Goal: Navigation & Orientation: Find specific page/section

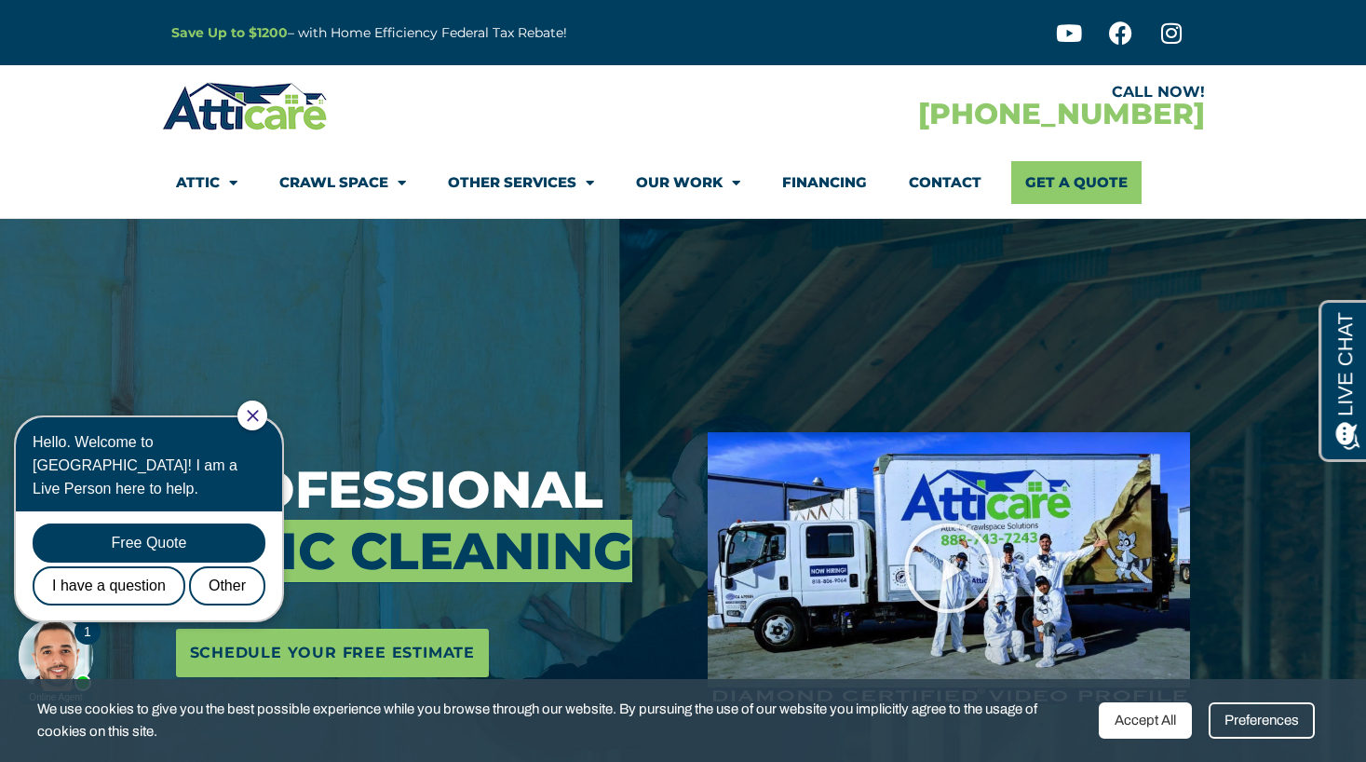
click at [399, 181] on span "Menu" at bounding box center [397, 183] width 18 height 33
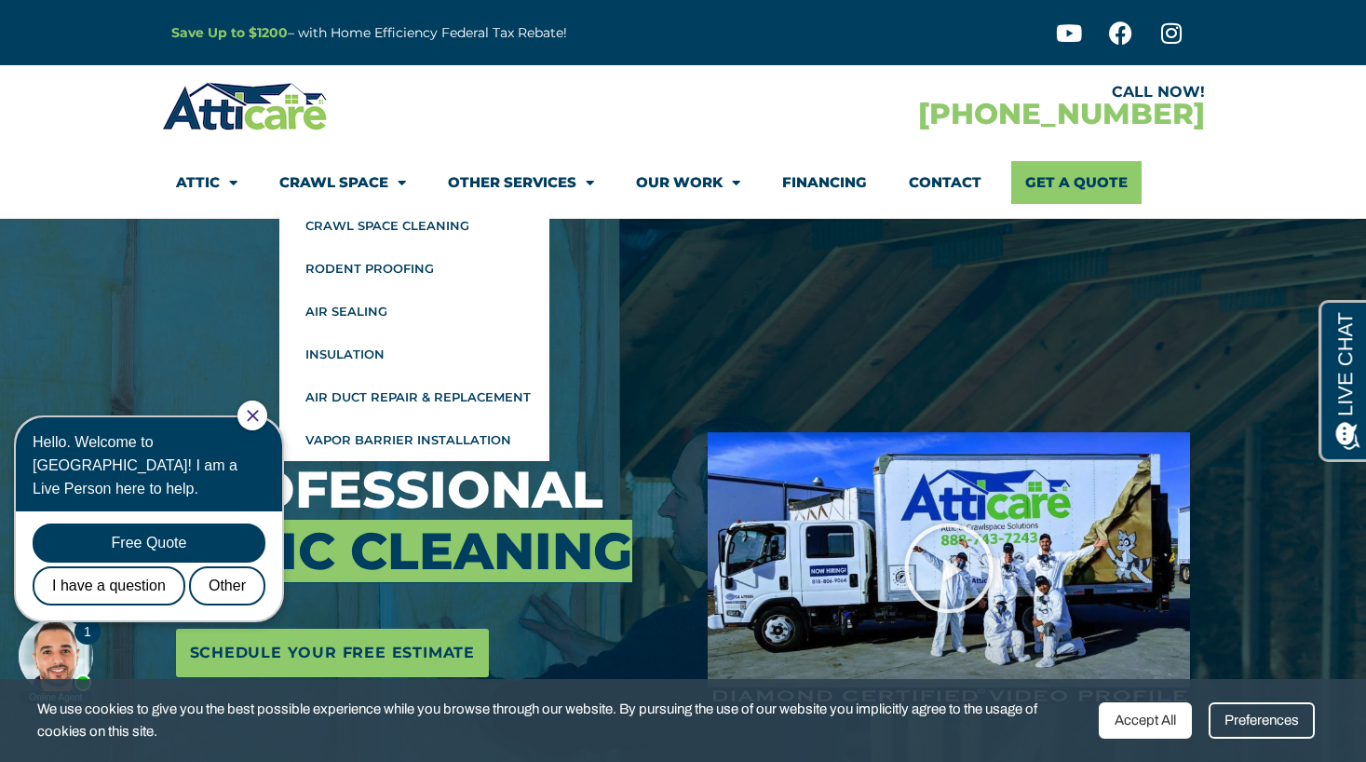
click at [258, 415] on icon "Close Chat" at bounding box center [252, 415] width 11 height 11
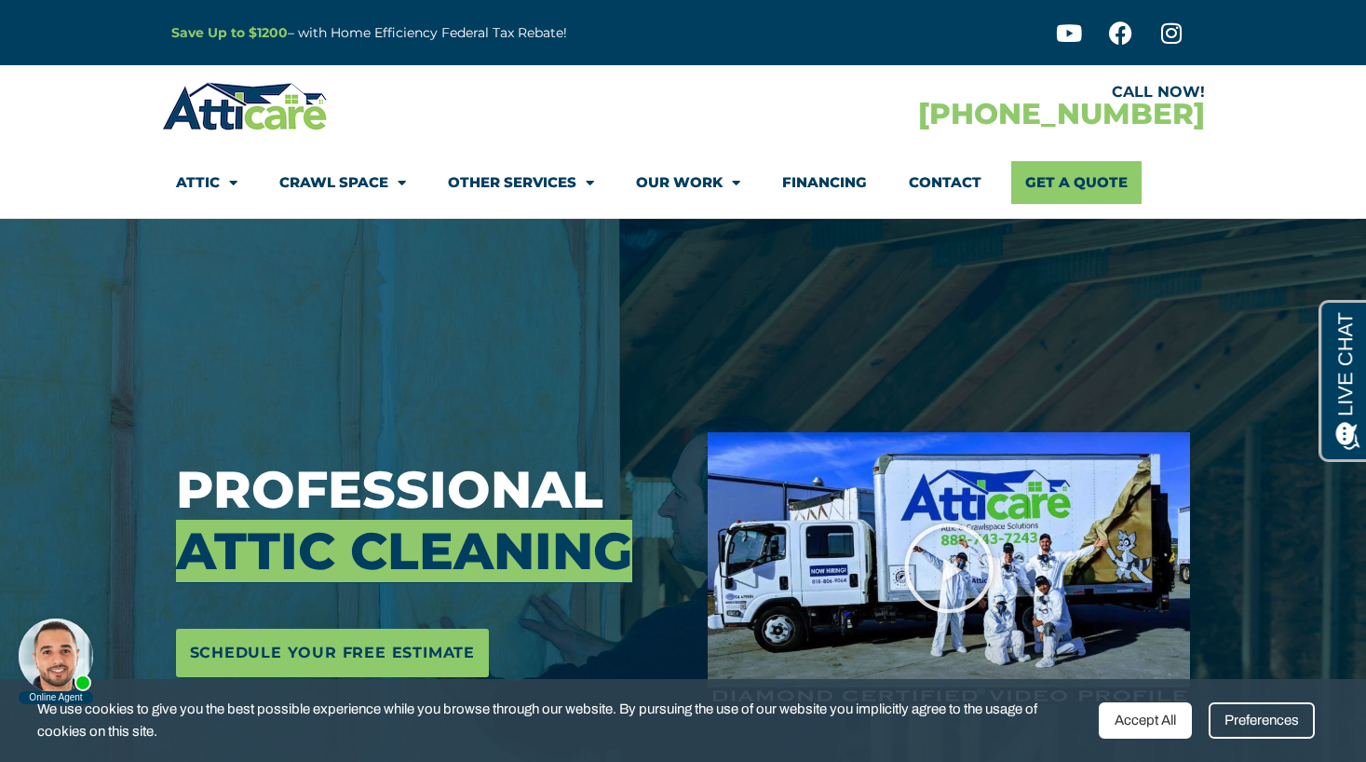
click at [222, 184] on span "Menu" at bounding box center [229, 183] width 18 height 33
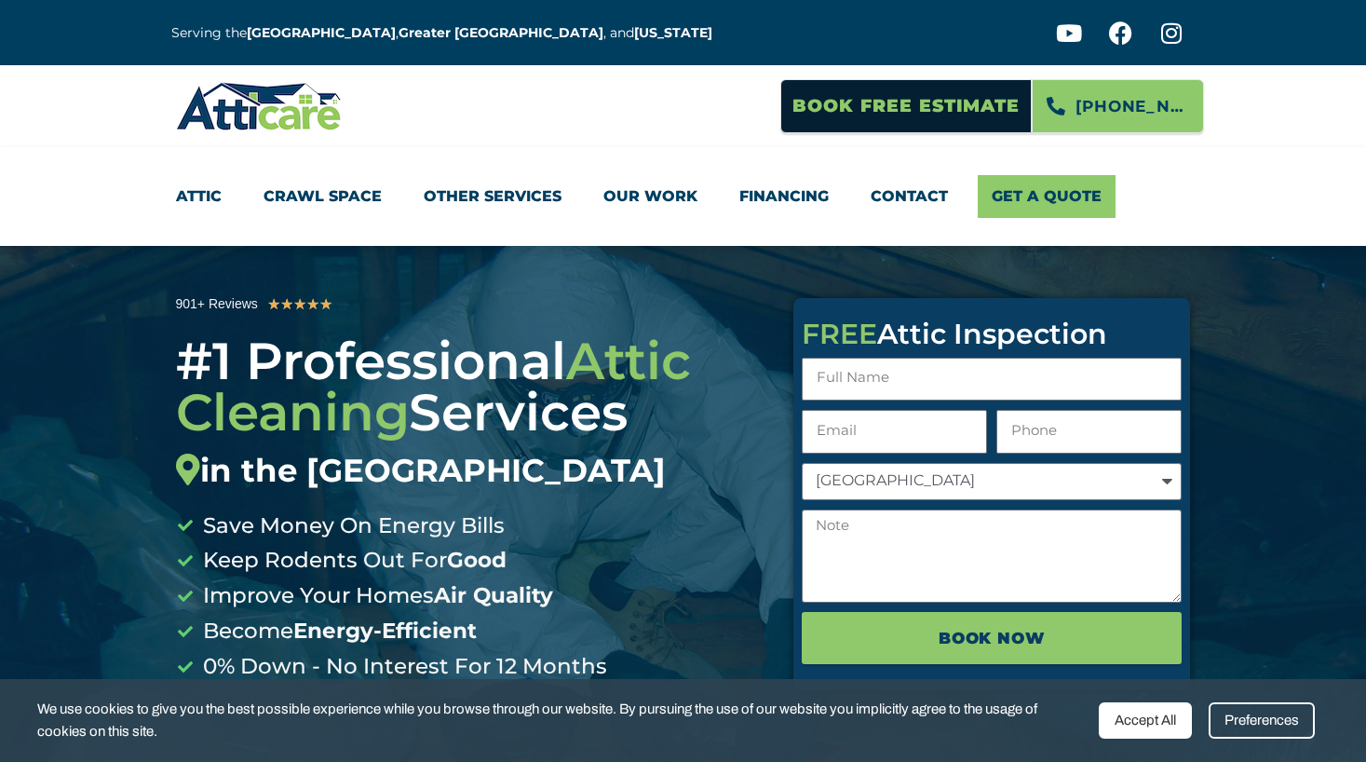
click at [505, 200] on link "Other Services" at bounding box center [493, 196] width 138 height 43
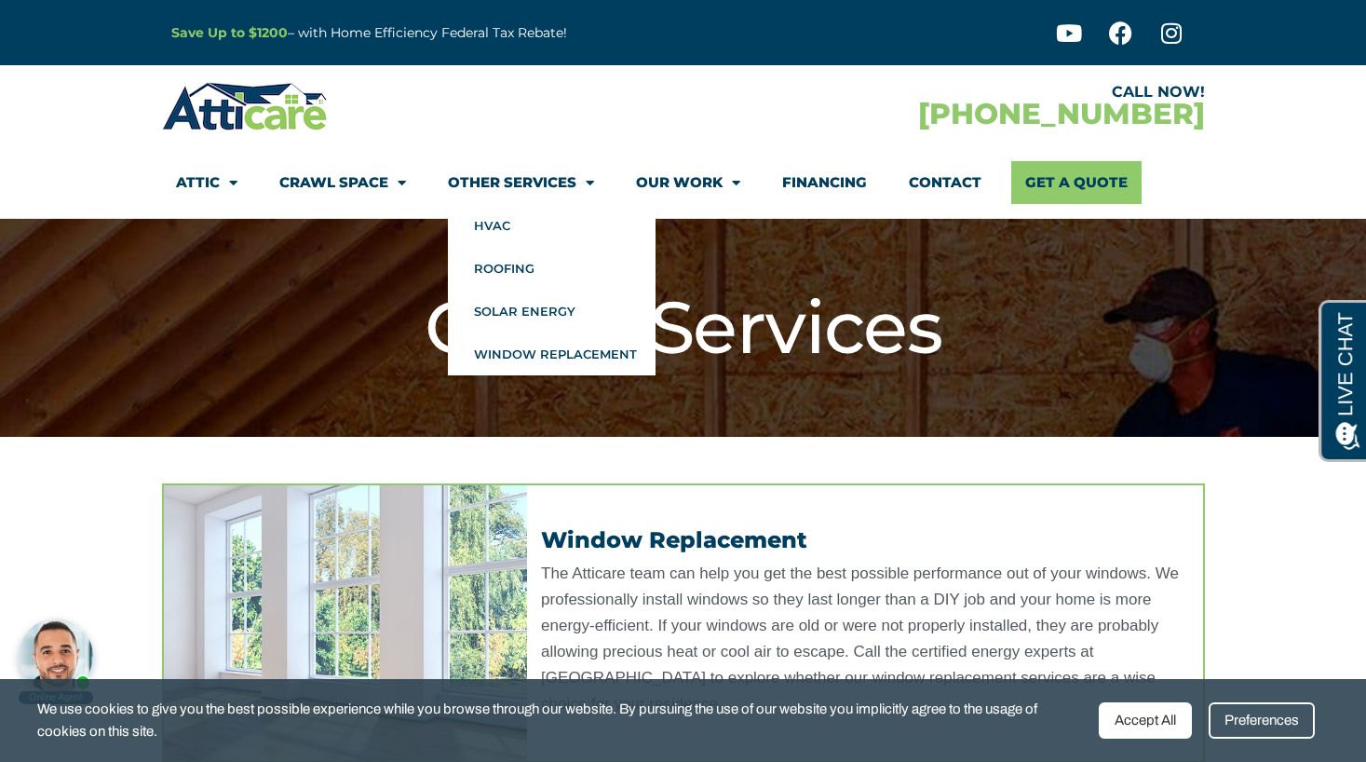
click at [524, 182] on link "Other Services" at bounding box center [521, 182] width 146 height 43
